Goal: Information Seeking & Learning: Learn about a topic

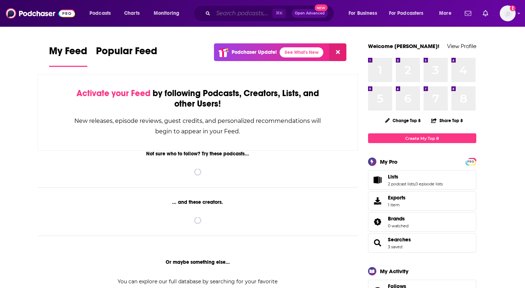
click at [222, 18] on input "Search podcasts, credits, & more..." at bounding box center [242, 14] width 59 height 12
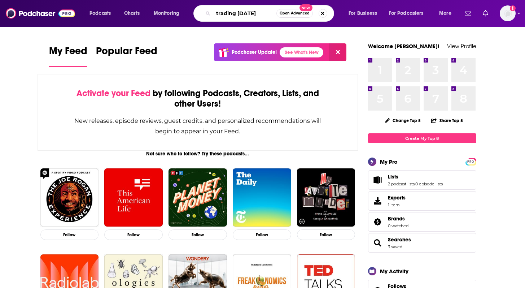
type input "trading [DATE]"
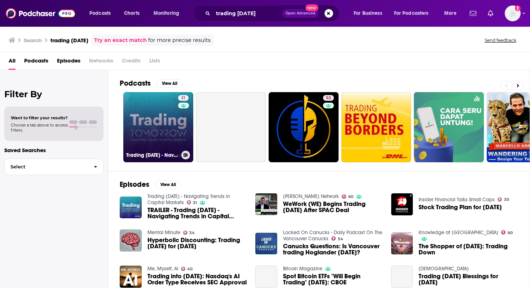
click at [150, 130] on link "31 Trading [DATE] - Navigating Trends in Capital Markets" at bounding box center [158, 127] width 70 height 70
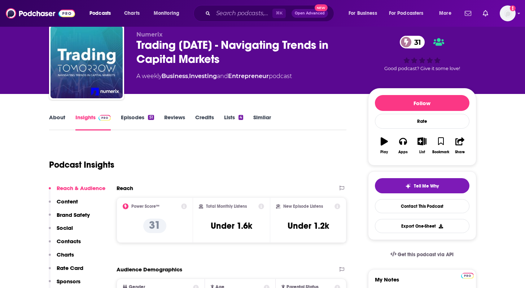
scroll to position [25, 0]
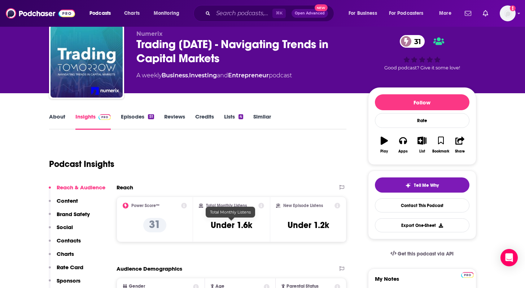
click at [230, 229] on h3 "Under 1.6k" at bounding box center [231, 224] width 41 height 11
click at [230, 228] on h3 "Under 1.6k" at bounding box center [231, 224] width 41 height 11
click at [230, 227] on h3 "Under 1.6k" at bounding box center [231, 224] width 41 height 11
click at [232, 227] on h3 "Under 1.6k" at bounding box center [231, 224] width 41 height 11
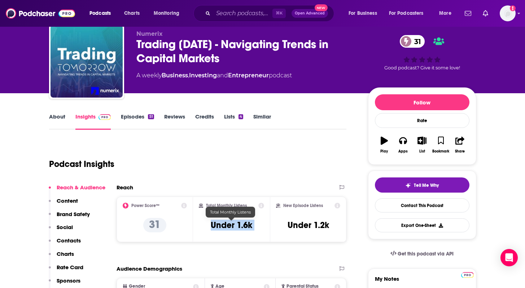
click at [233, 227] on h3 "Under 1.6k" at bounding box center [231, 224] width 41 height 11
copy div "Under 1.6k"
click at [303, 224] on h3 "Under 1.2k" at bounding box center [308, 224] width 41 height 11
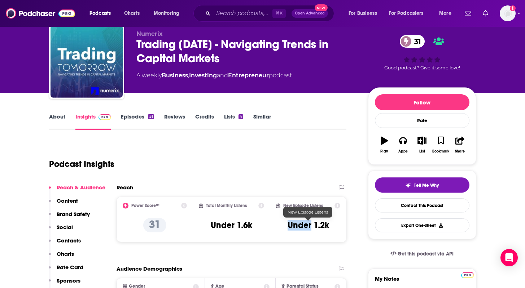
click at [303, 224] on h3 "Under 1.2k" at bounding box center [308, 224] width 41 height 11
copy div "Under 1.2k Export One-Sheet"
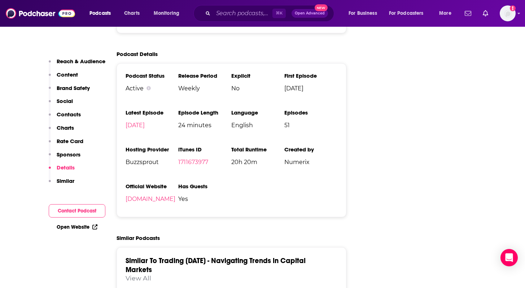
scroll to position [929, 0]
